Goal: Task Accomplishment & Management: Manage account settings

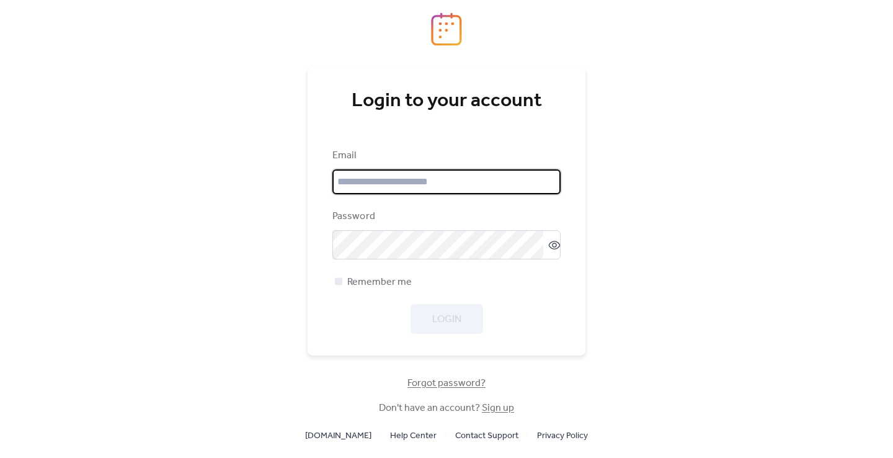
type input "**********"
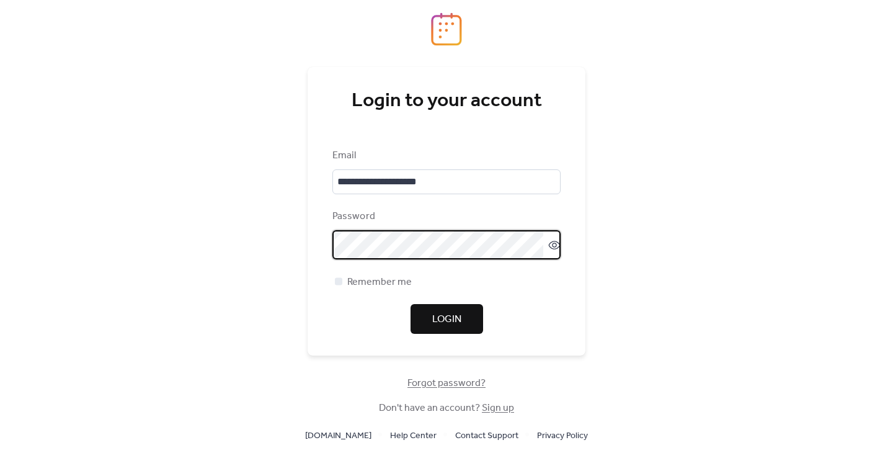
click at [423, 314] on button "Login" at bounding box center [446, 319] width 73 height 30
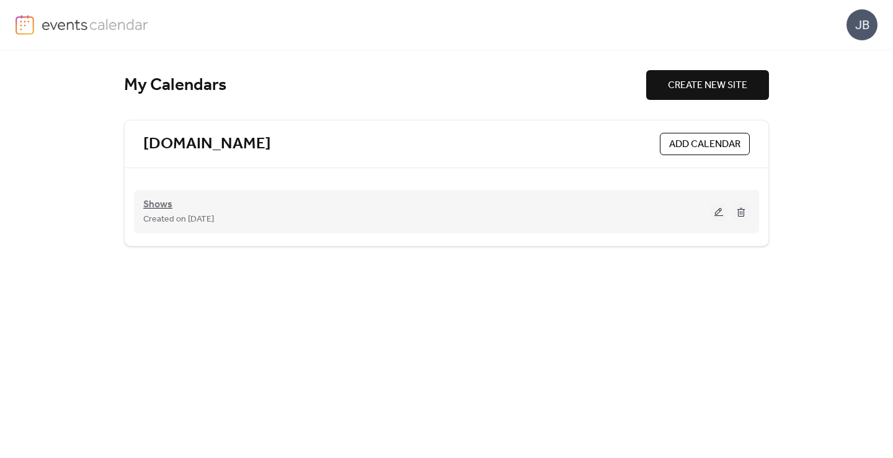
click at [165, 205] on span "Shows" at bounding box center [157, 204] width 29 height 15
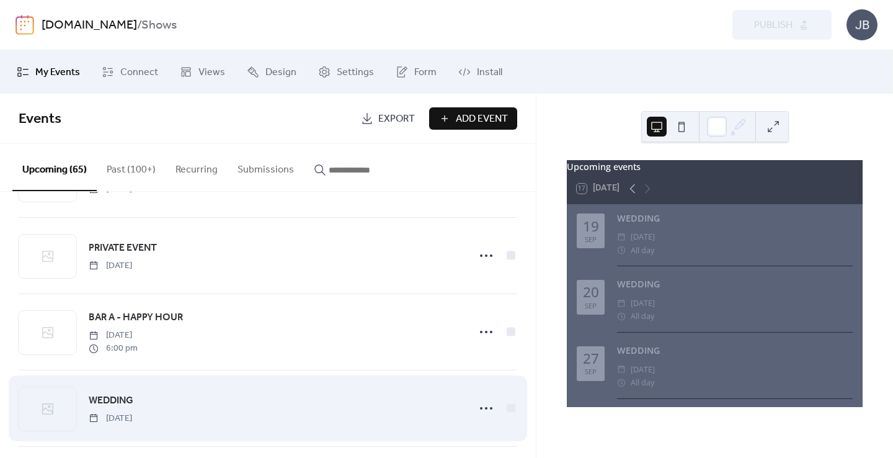
scroll to position [450, 0]
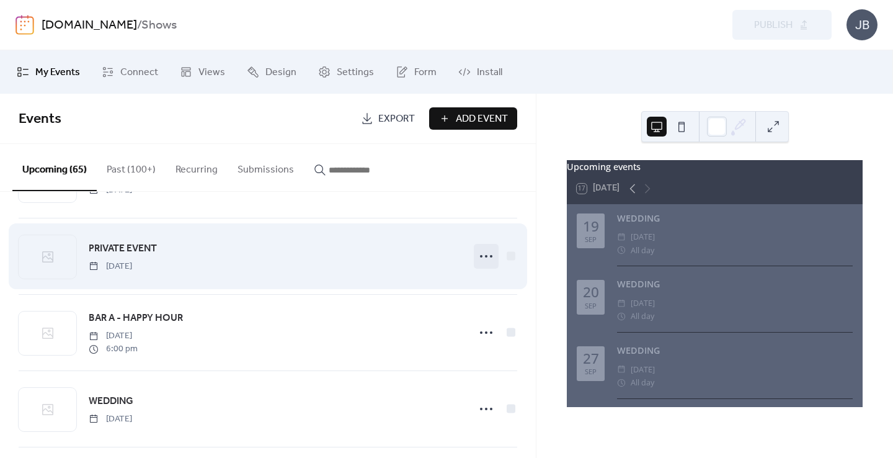
click at [490, 257] on circle at bounding box center [491, 256] width 2 height 2
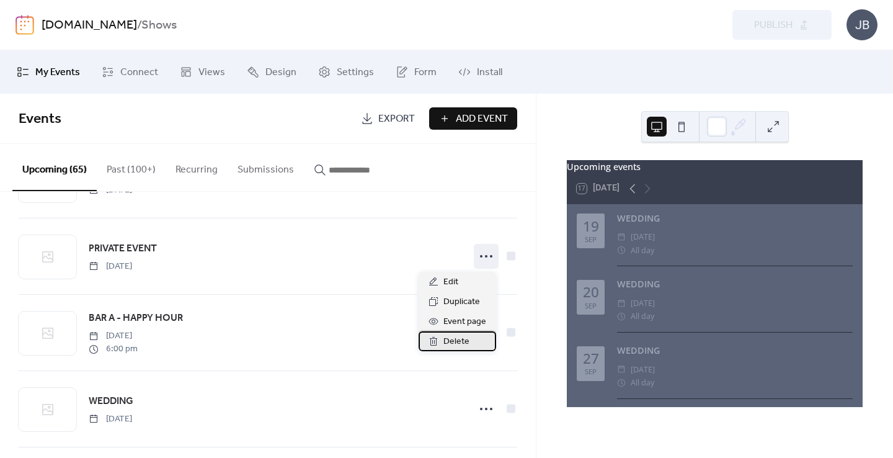
click at [469, 335] on span "Delete" at bounding box center [456, 341] width 26 height 15
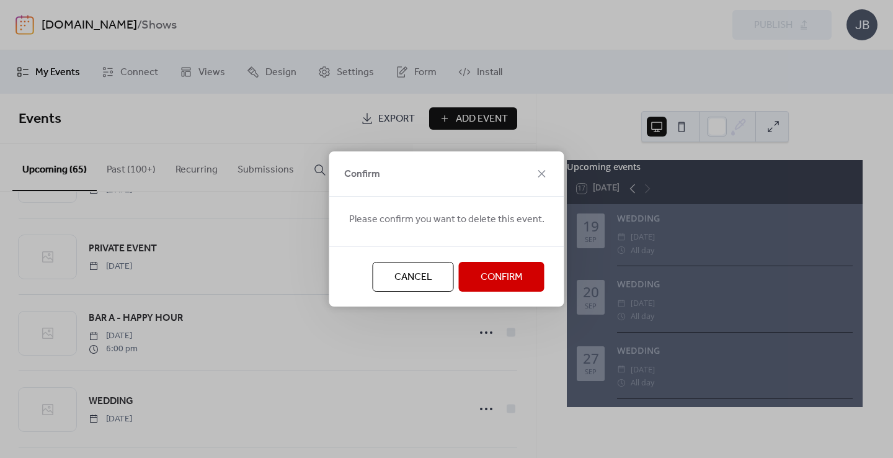
click at [489, 275] on span "Confirm" at bounding box center [502, 277] width 42 height 15
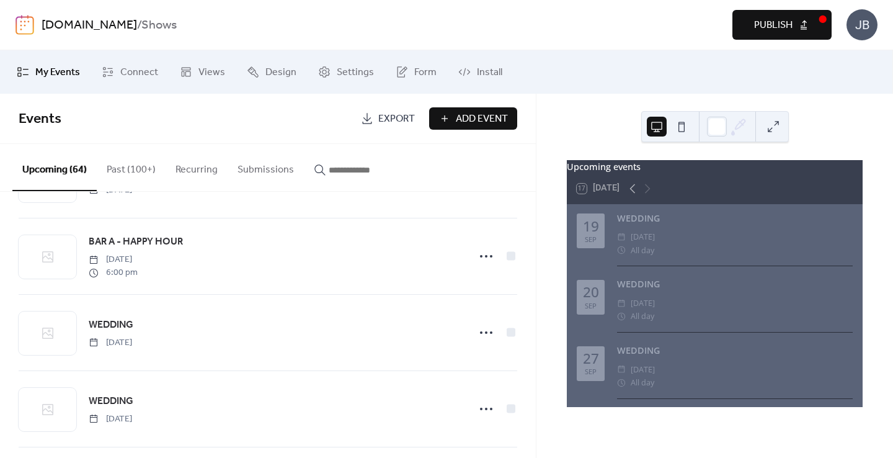
click at [767, 24] on span "Publish" at bounding box center [773, 25] width 38 height 15
click at [867, 25] on div "JB" at bounding box center [861, 24] width 31 height 31
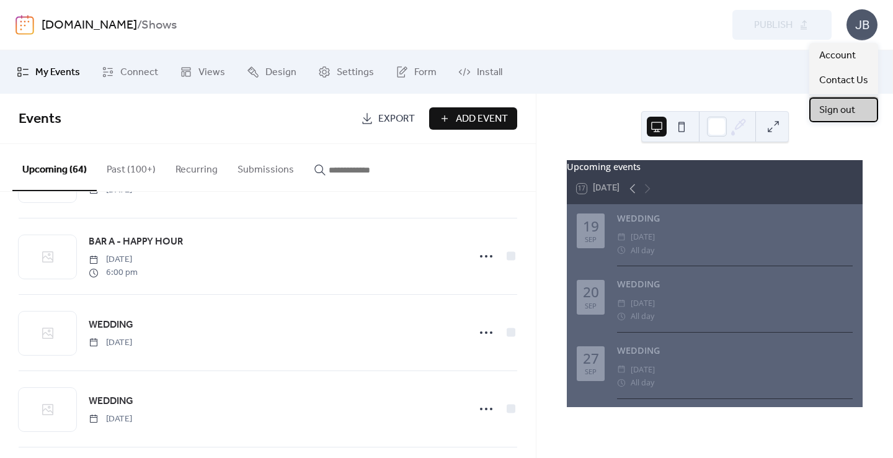
click at [845, 113] on span "Sign out" at bounding box center [837, 110] width 36 height 15
